Goal: Find specific page/section: Find specific page/section

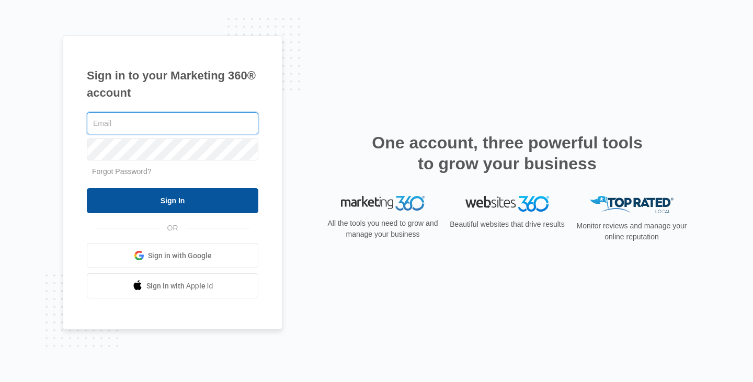
type input "[PERSON_NAME][EMAIL_ADDRESS][DOMAIN_NAME]"
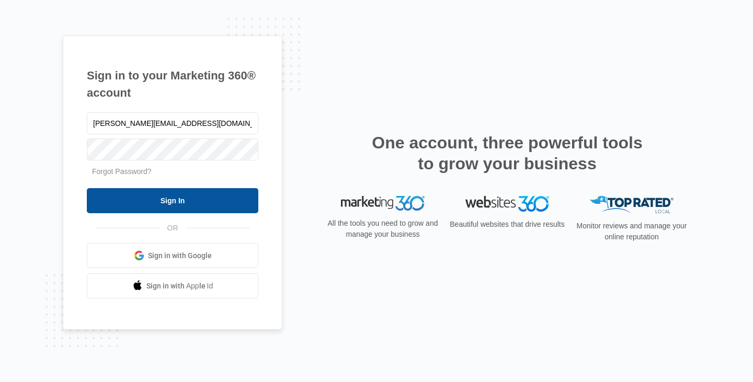
click at [114, 204] on input "Sign In" at bounding box center [173, 200] width 172 height 25
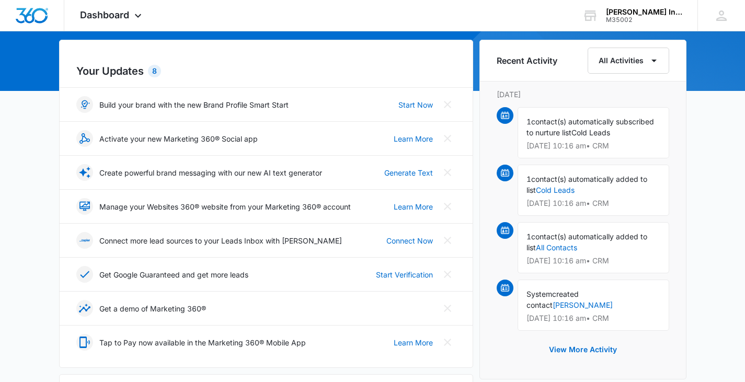
scroll to position [105, 0]
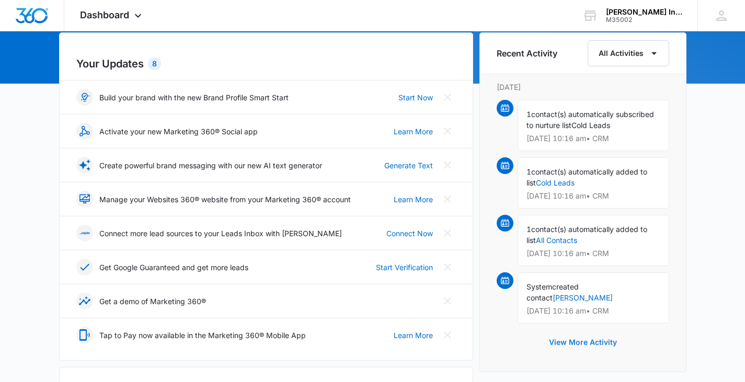
click at [571, 330] on button "View More Activity" at bounding box center [583, 342] width 89 height 25
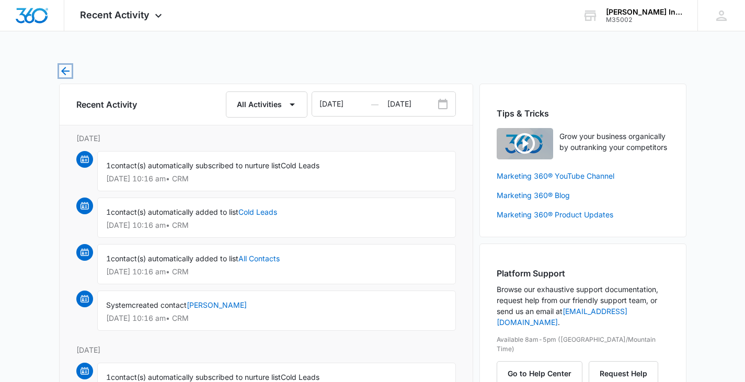
click at [65, 66] on icon "button" at bounding box center [65, 71] width 13 height 13
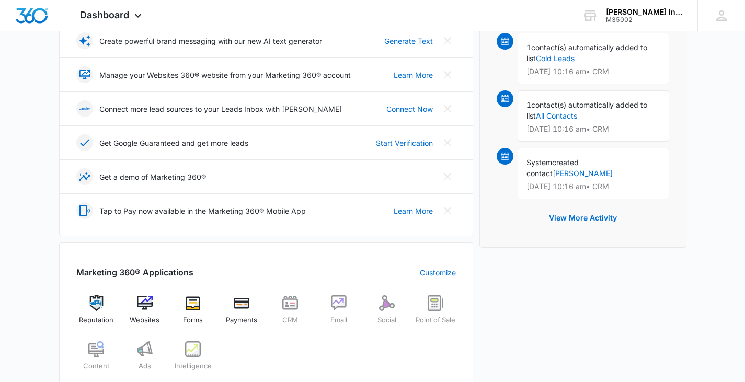
scroll to position [314, 0]
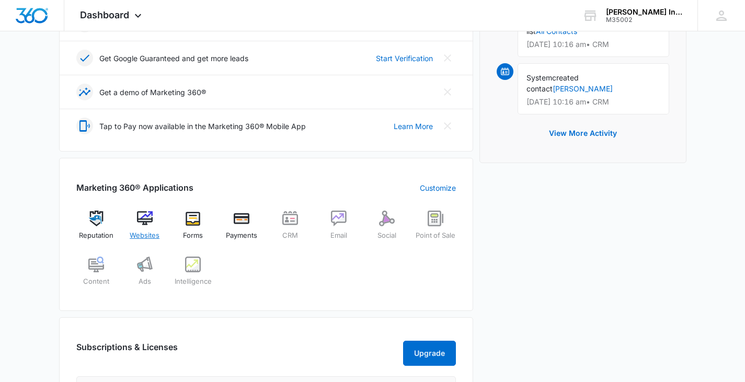
click at [135, 229] on div "Websites" at bounding box center [144, 230] width 40 height 38
